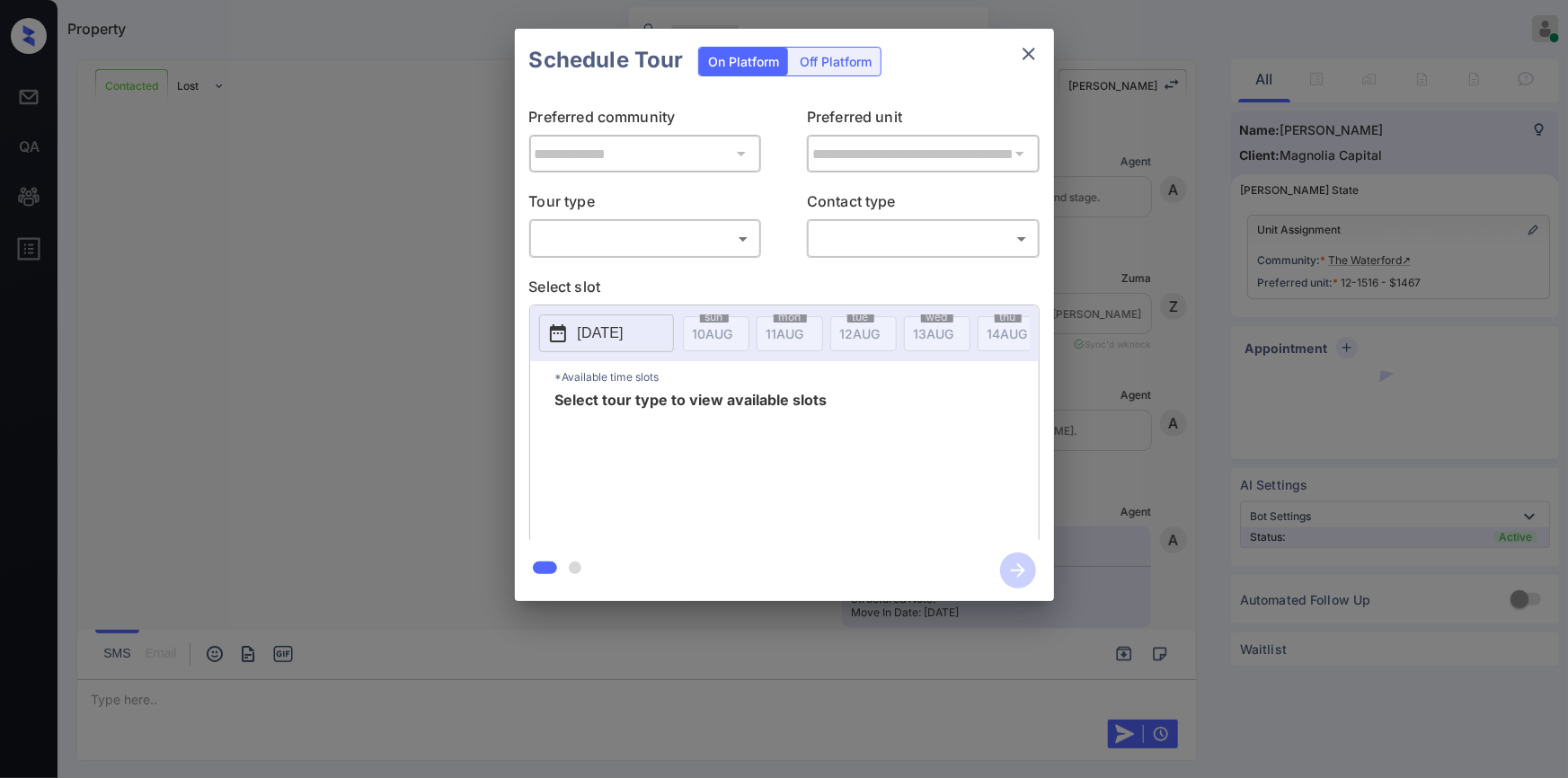
scroll to position [3962, 0]
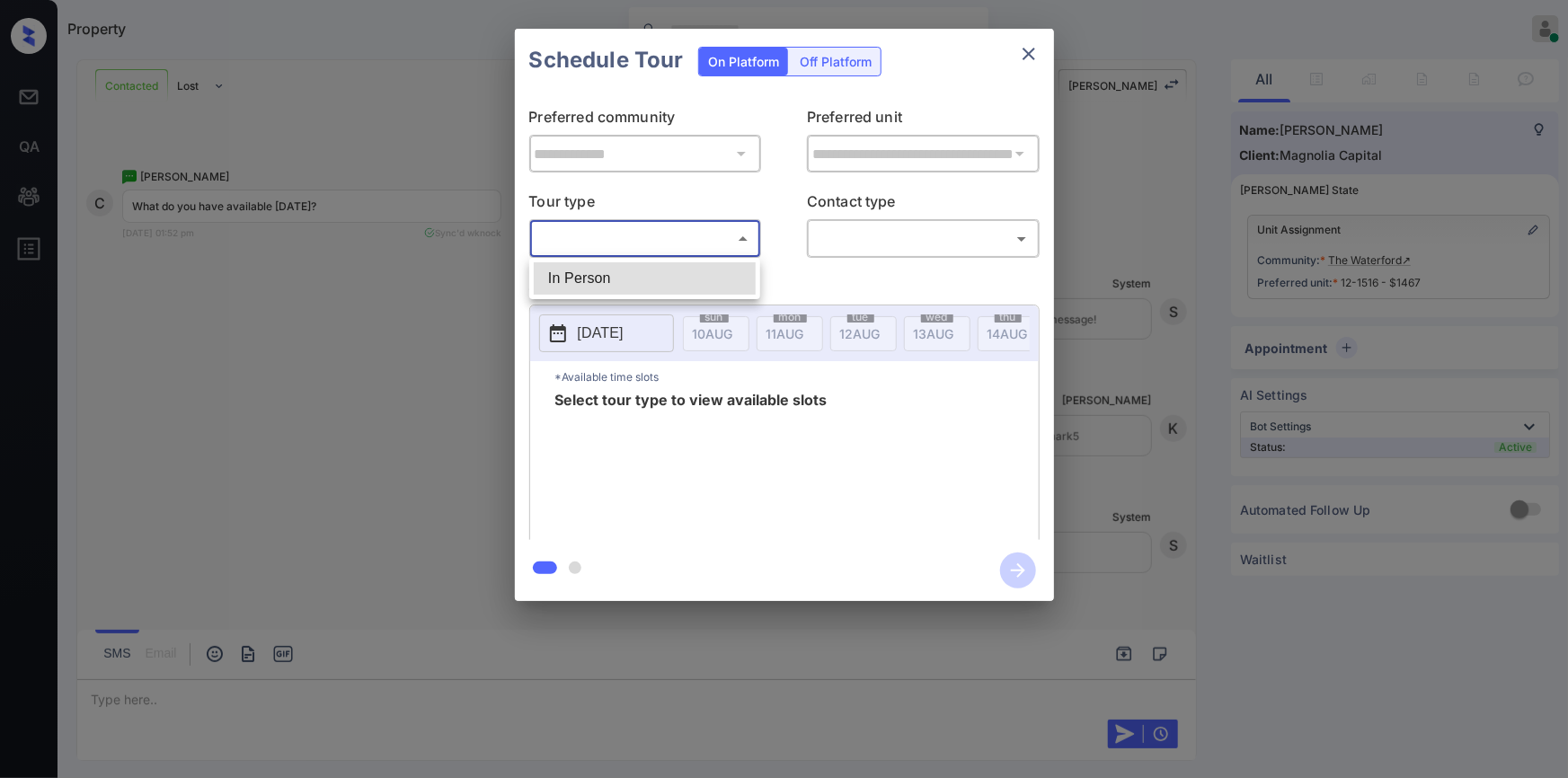
click at [583, 236] on body "Property [PERSON_NAME] Online Set yourself offline Set yourself on break Profil…" at bounding box center [784, 389] width 1568 height 778
drag, startPoint x: 575, startPoint y: 279, endPoint x: 797, endPoint y: 243, distance: 224.9
click at [576, 279] on li "In Person" at bounding box center [645, 278] width 222 height 32
type input "********"
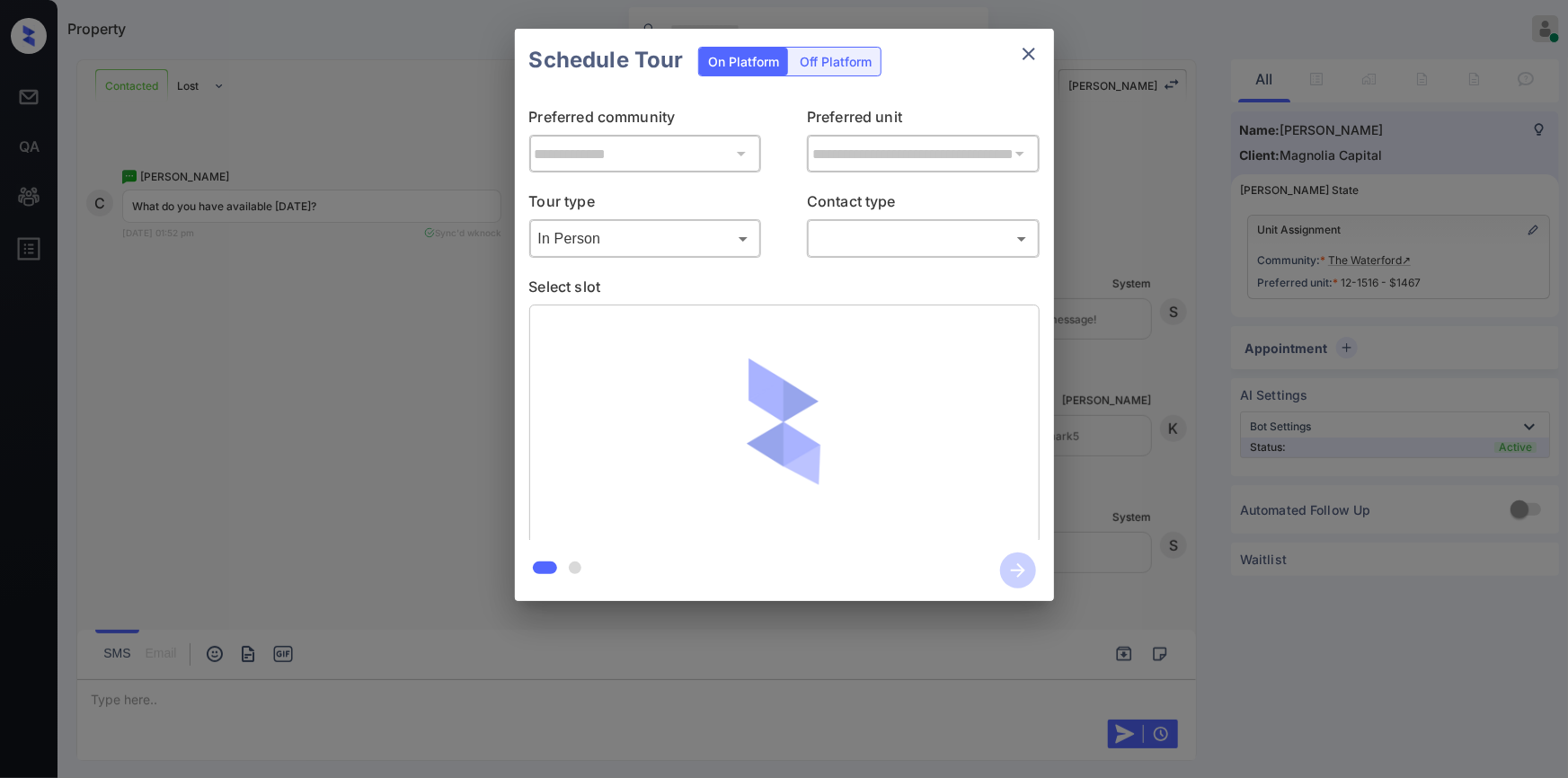
click at [925, 257] on div "​ ​" at bounding box center [922, 239] width 232 height 39
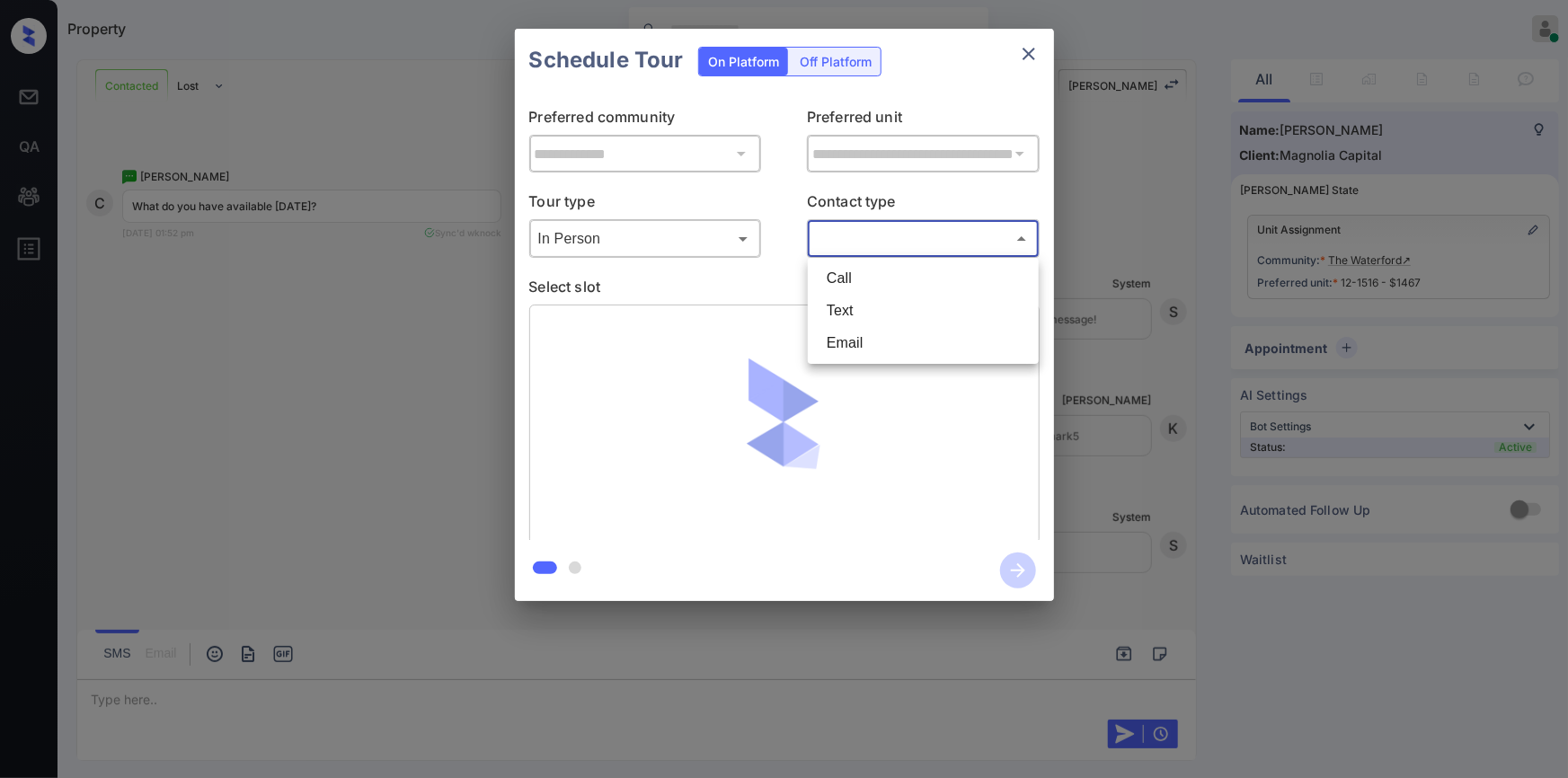
drag, startPoint x: 919, startPoint y: 233, endPoint x: 885, endPoint y: 293, distance: 69.0
click at [918, 233] on body "Property [PERSON_NAME] Online Set yourself offline Set yourself on break Profil…" at bounding box center [784, 389] width 1568 height 778
click at [871, 314] on li "Text" at bounding box center [923, 310] width 222 height 32
type input "****"
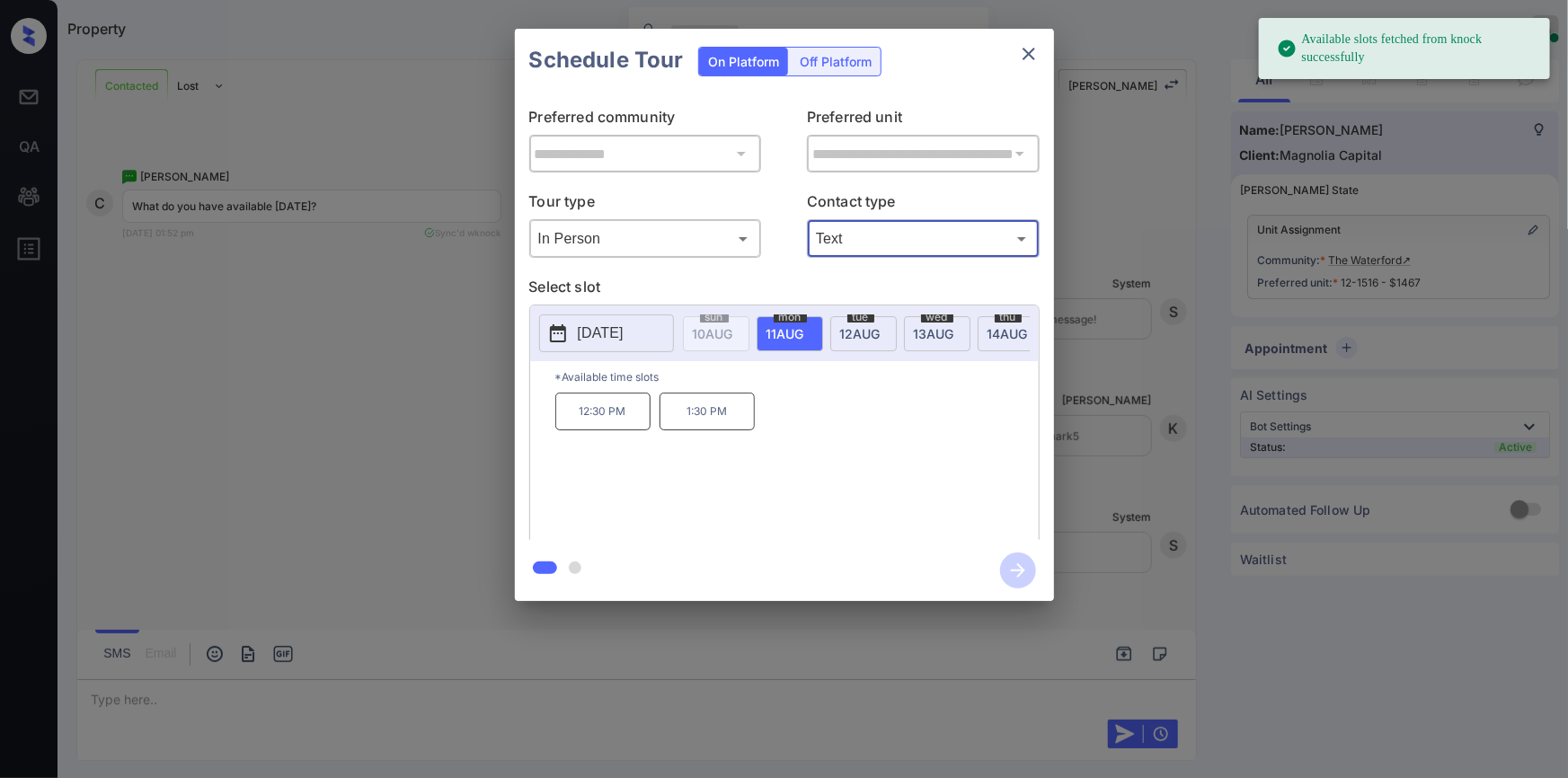
click at [619, 329] on p "[DATE]" at bounding box center [600, 333] width 45 height 21
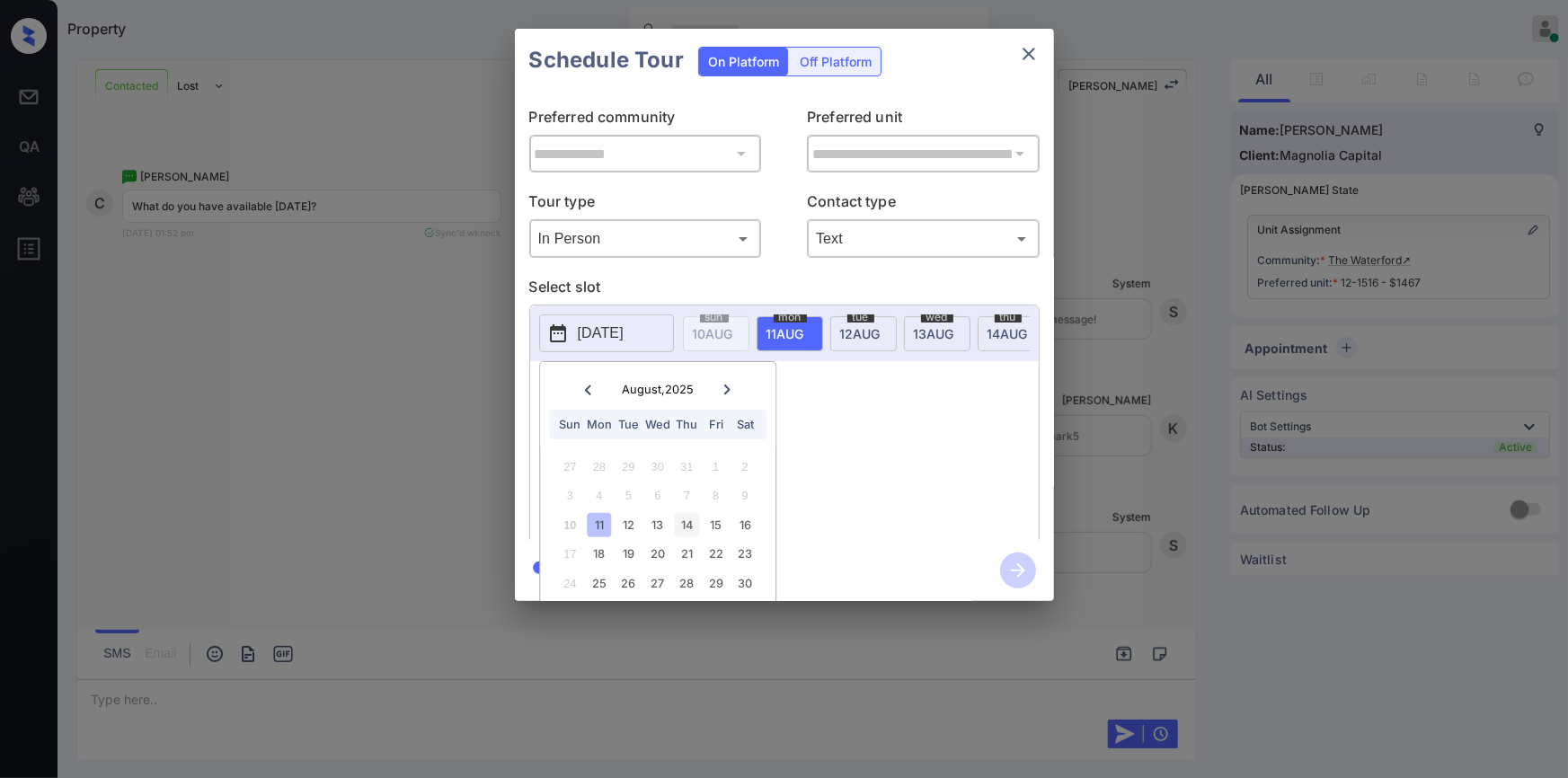
click at [689, 523] on div "14" at bounding box center [686, 525] width 24 height 24
click at [945, 482] on div "9:30 AM 10:30 AM 11:30 AM 2:45 PM 3:45 PM" at bounding box center [797, 464] width 483 height 144
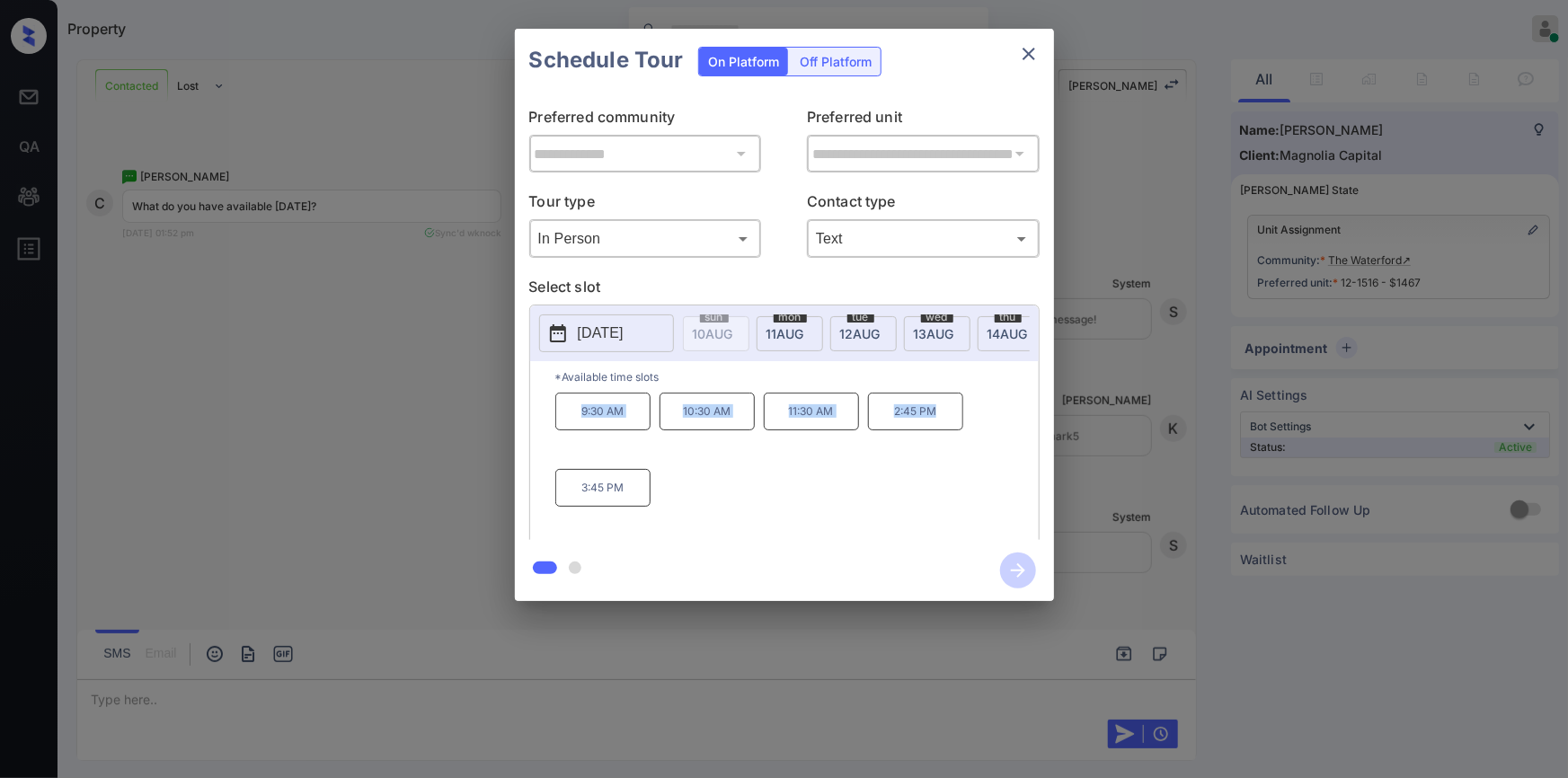
drag, startPoint x: 564, startPoint y: 425, endPoint x: 962, endPoint y: 421, distance: 398.0
click at [962, 421] on div "9:30 AM 10:30 AM 11:30 AM 2:45 PM 3:45 PM" at bounding box center [797, 464] width 483 height 144
copy div "9:30 AM 10:30 AM 11:30 AM 2:45 PM"
click at [370, 489] on div "**********" at bounding box center [784, 315] width 1568 height 630
